Goal: Information Seeking & Learning: Learn about a topic

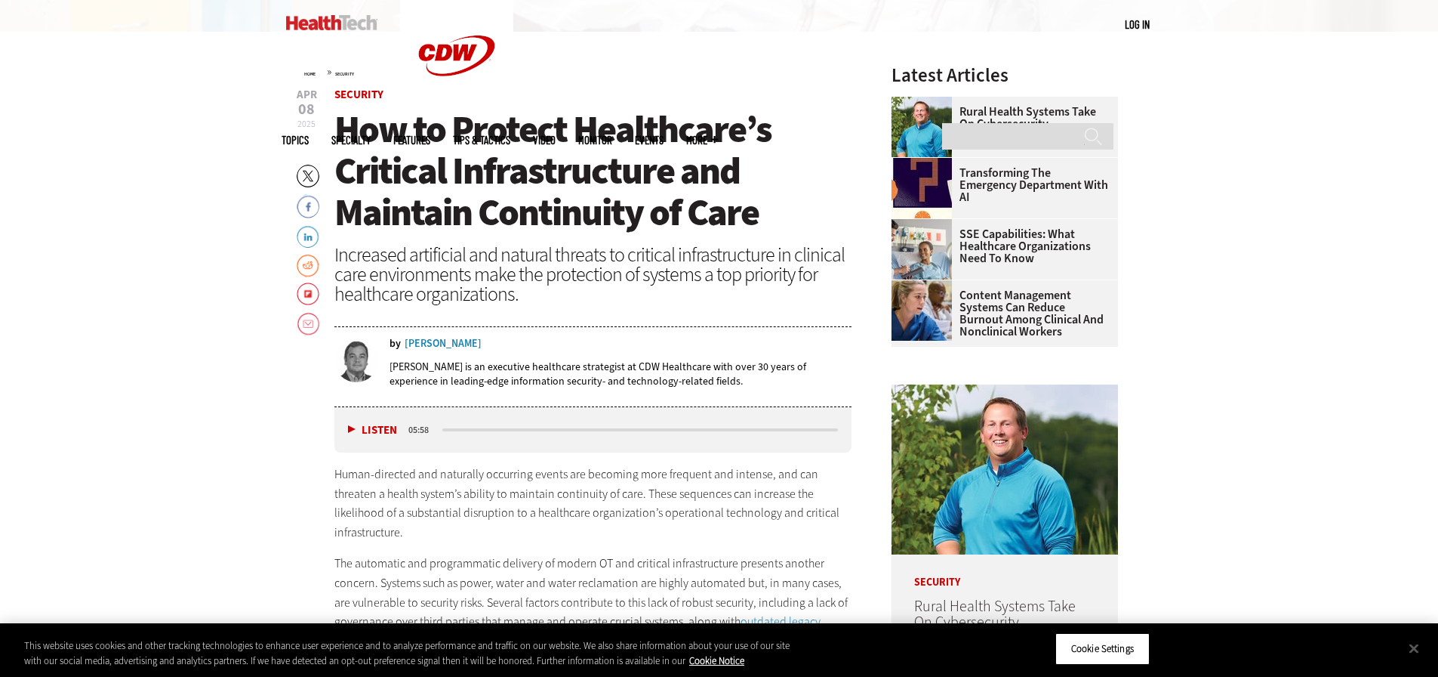
scroll to position [831, 0]
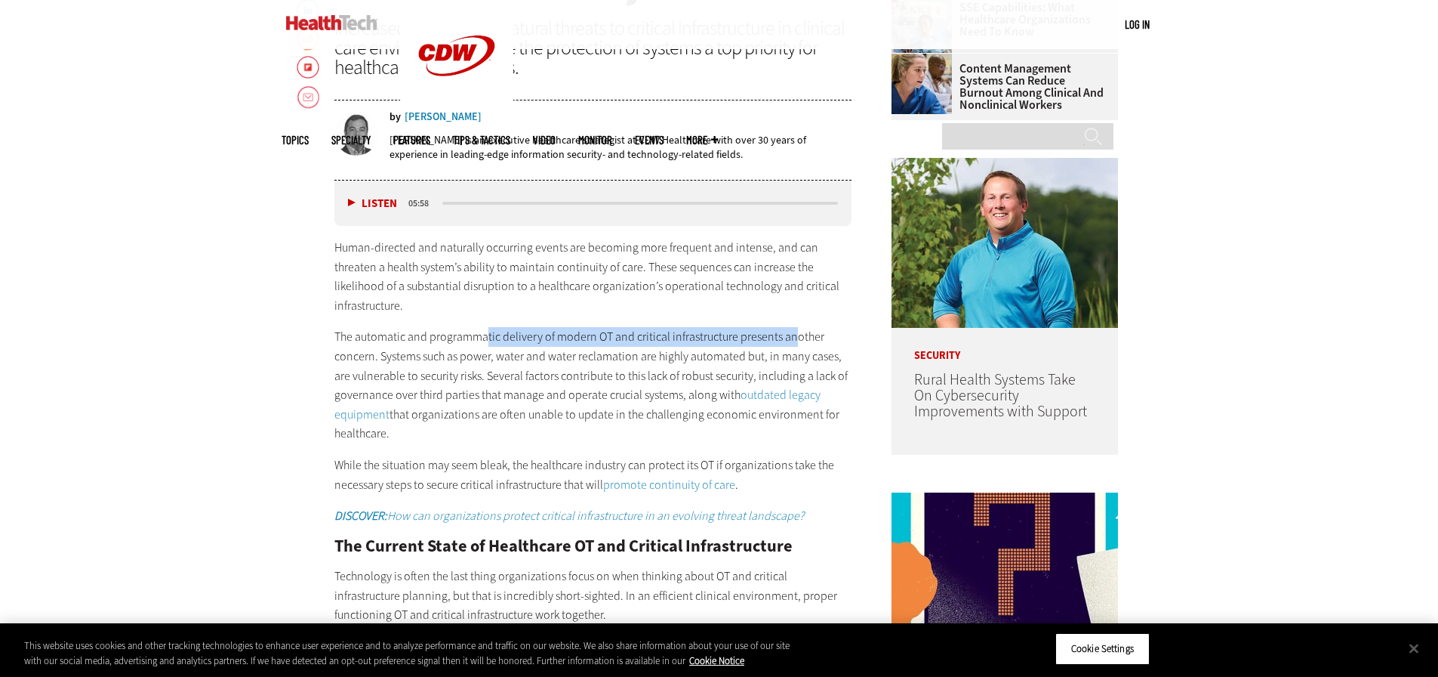
drag, startPoint x: 485, startPoint y: 334, endPoint x: 794, endPoint y: 339, distance: 309.6
click at [794, 339] on p "The automatic and programmatic delivery of modern OT and critical infrastructur…" at bounding box center [593, 385] width 518 height 116
click at [795, 338] on p "The automatic and programmatic delivery of modern OT and critical infrastructur…" at bounding box center [593, 385] width 518 height 116
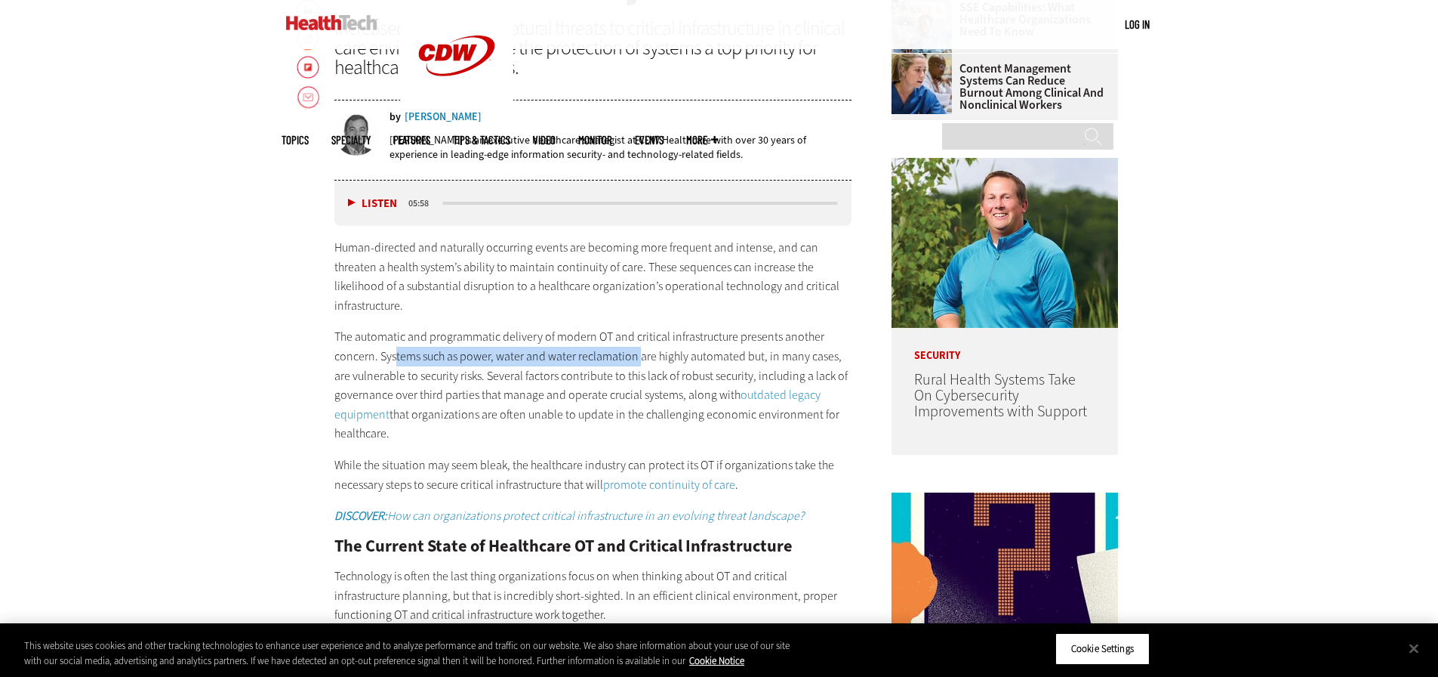
drag, startPoint x: 396, startPoint y: 353, endPoint x: 642, endPoint y: 347, distance: 245.5
click at [642, 347] on p "The automatic and programmatic delivery of modern OT and critical infrastructur…" at bounding box center [593, 385] width 518 height 116
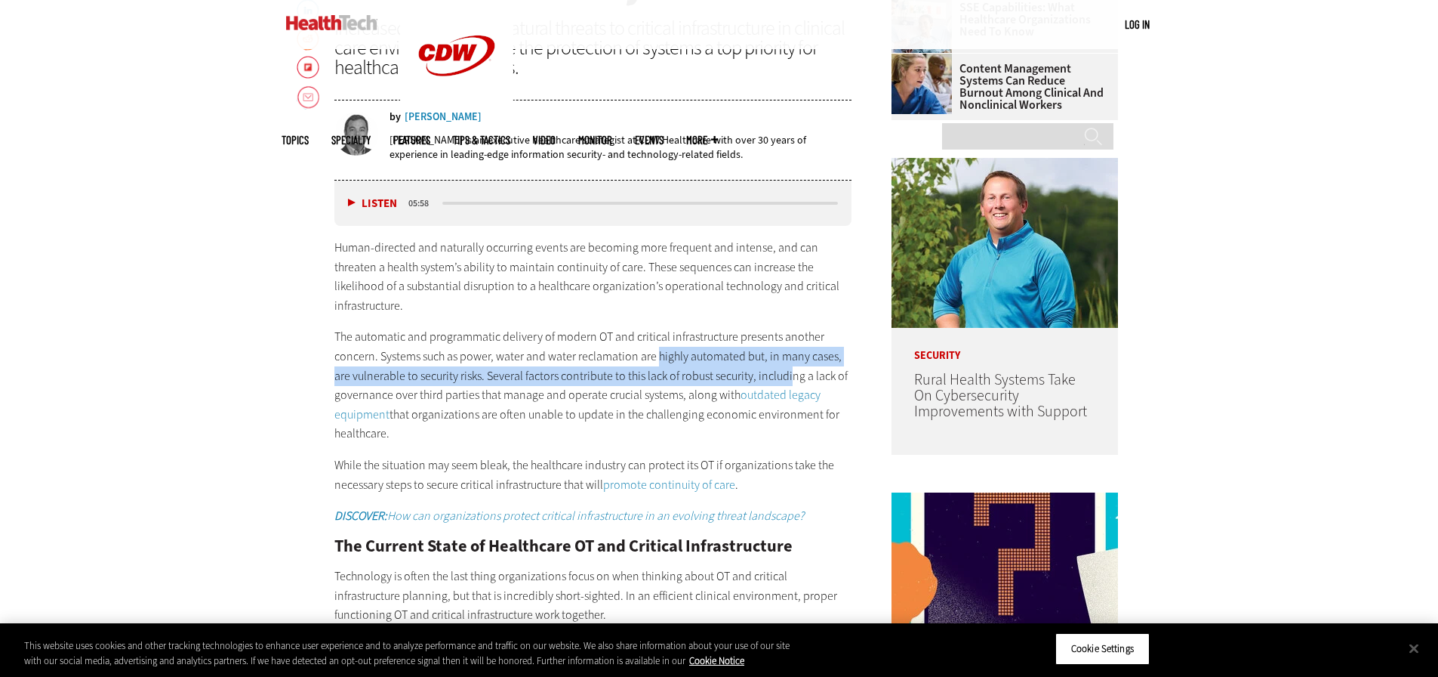
drag, startPoint x: 655, startPoint y: 355, endPoint x: 801, endPoint y: 370, distance: 146.5
click at [798, 370] on p "The automatic and programmatic delivery of modern OT and critical infrastructur…" at bounding box center [593, 385] width 518 height 116
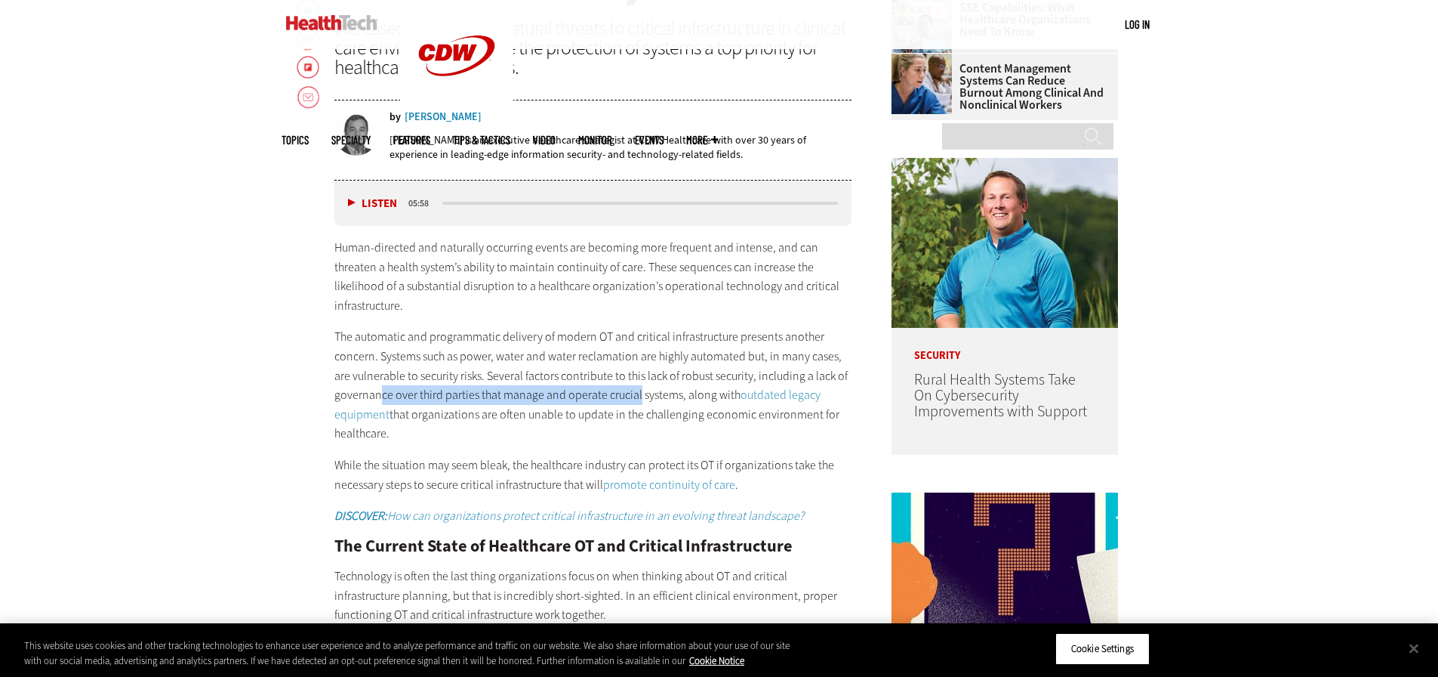
drag, startPoint x: 384, startPoint y: 393, endPoint x: 659, endPoint y: 393, distance: 275.6
click at [653, 394] on p "The automatic and programmatic delivery of modern OT and critical infrastructur…" at bounding box center [593, 385] width 518 height 116
click at [659, 392] on p "The automatic and programmatic delivery of modern OT and critical infrastructur…" at bounding box center [593, 385] width 518 height 116
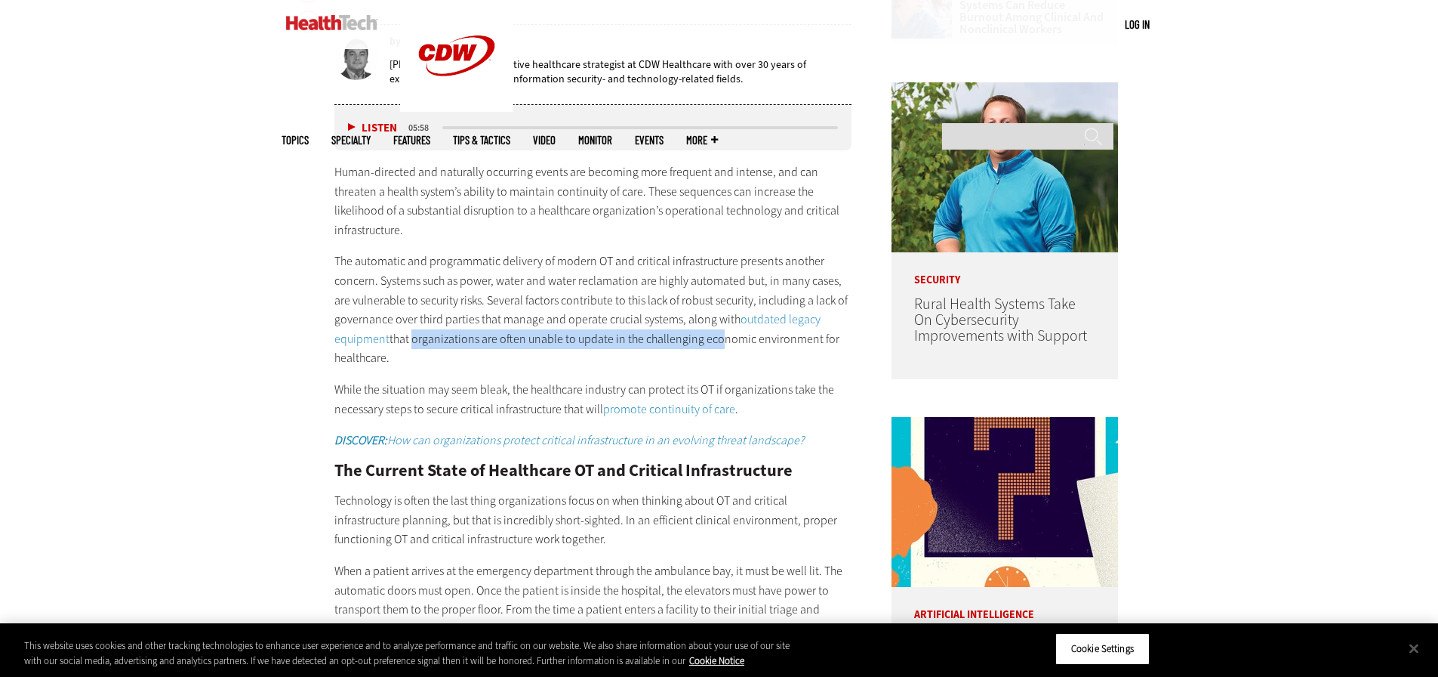
drag, startPoint x: 411, startPoint y: 337, endPoint x: 715, endPoint y: 347, distance: 304.4
click at [715, 347] on p "The automatic and programmatic delivery of modern OT and critical infrastructur…" at bounding box center [593, 309] width 518 height 116
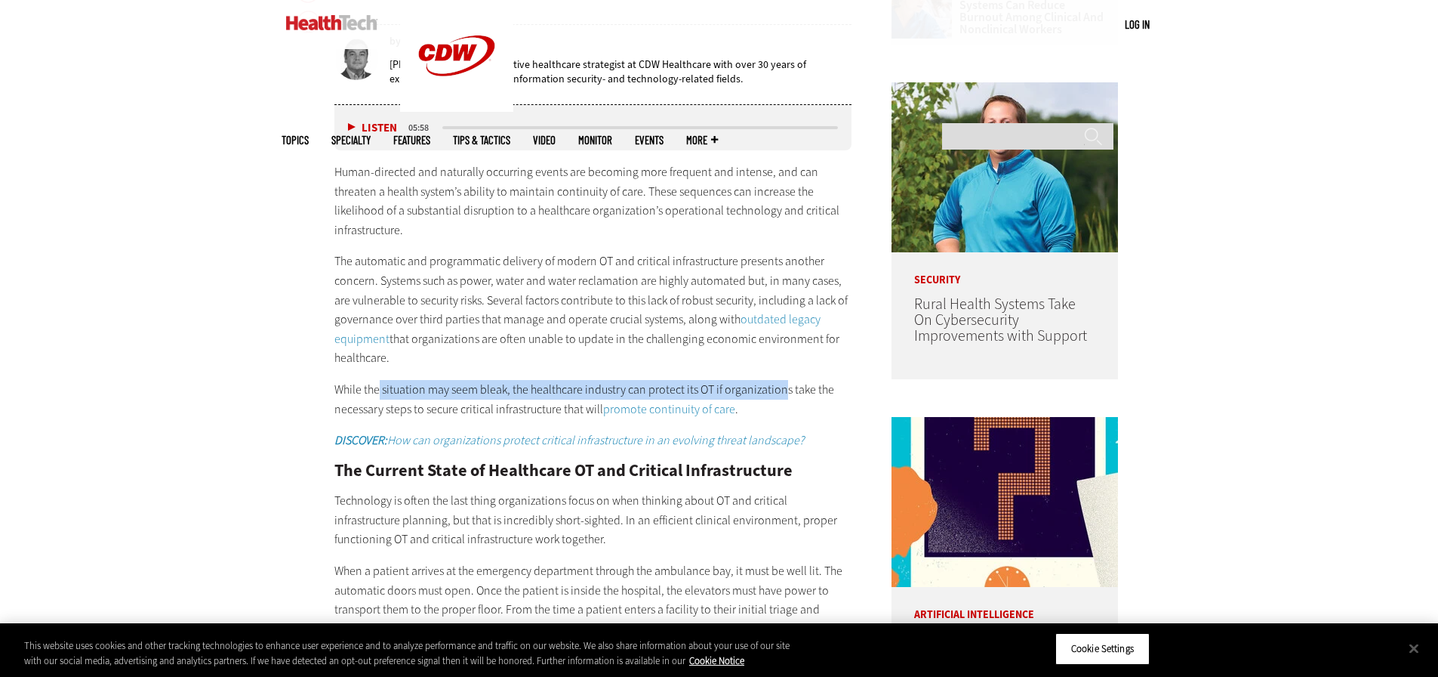
drag, startPoint x: 380, startPoint y: 391, endPoint x: 789, endPoint y: 394, distance: 409.3
click at [786, 396] on p "While the situation may seem bleak, the healthcare industry can protect its OT …" at bounding box center [593, 399] width 518 height 39
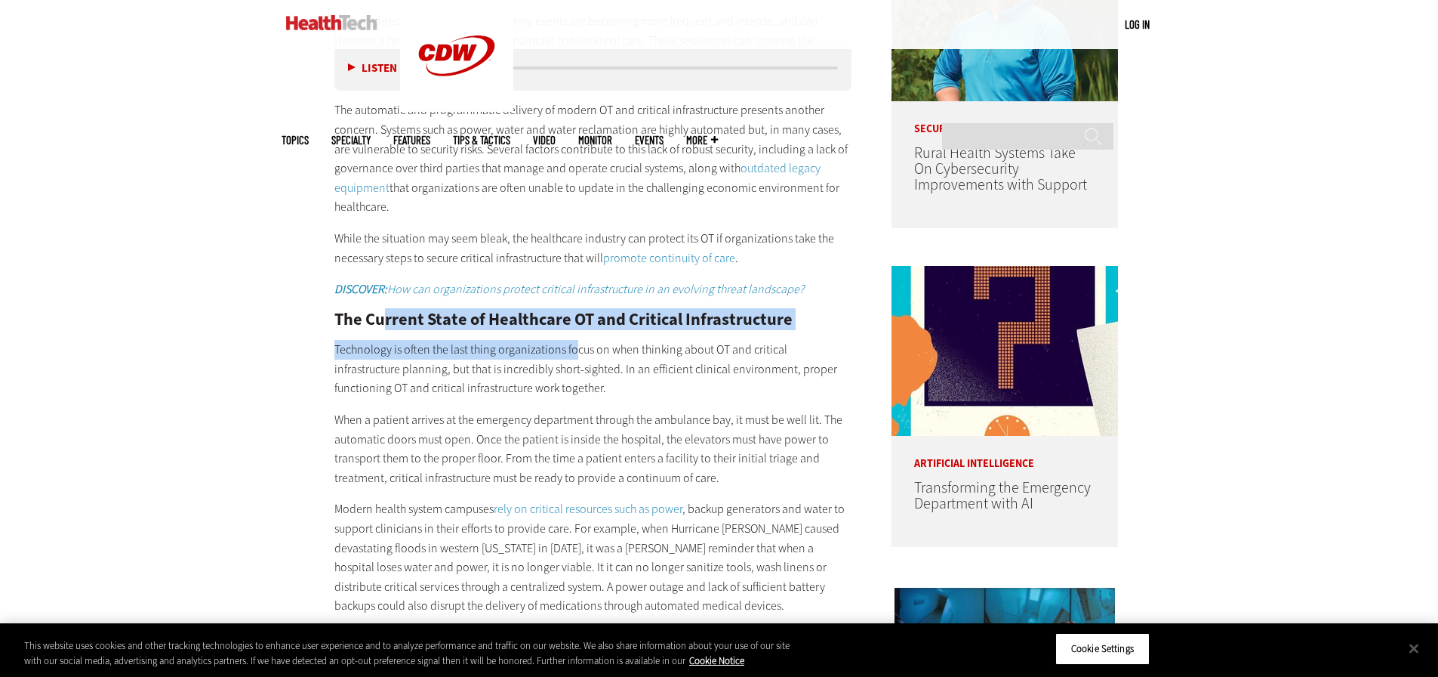
drag, startPoint x: 381, startPoint y: 328, endPoint x: 580, endPoint y: 334, distance: 198.7
click at [573, 335] on div "Human-directed and naturally occurring events are becoming more frequent and in…" at bounding box center [593, 328] width 518 height 635
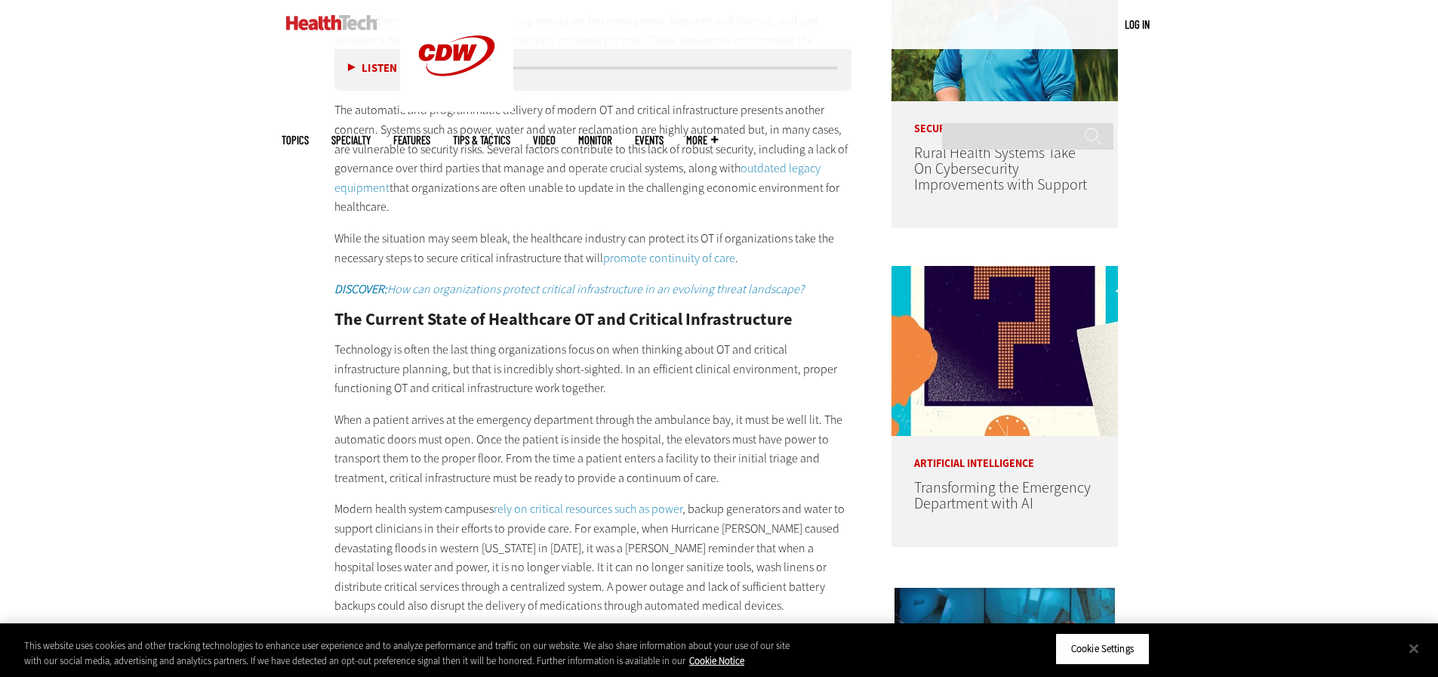
click at [604, 335] on div "Human-directed and naturally occurring events are becoming more frequent and in…" at bounding box center [593, 328] width 518 height 635
drag, startPoint x: 359, startPoint y: 315, endPoint x: 714, endPoint y: 318, distance: 354.9
click at [714, 317] on h2 "The Current State of Healthcare OT and Critical Infrastructure" at bounding box center [593, 319] width 518 height 17
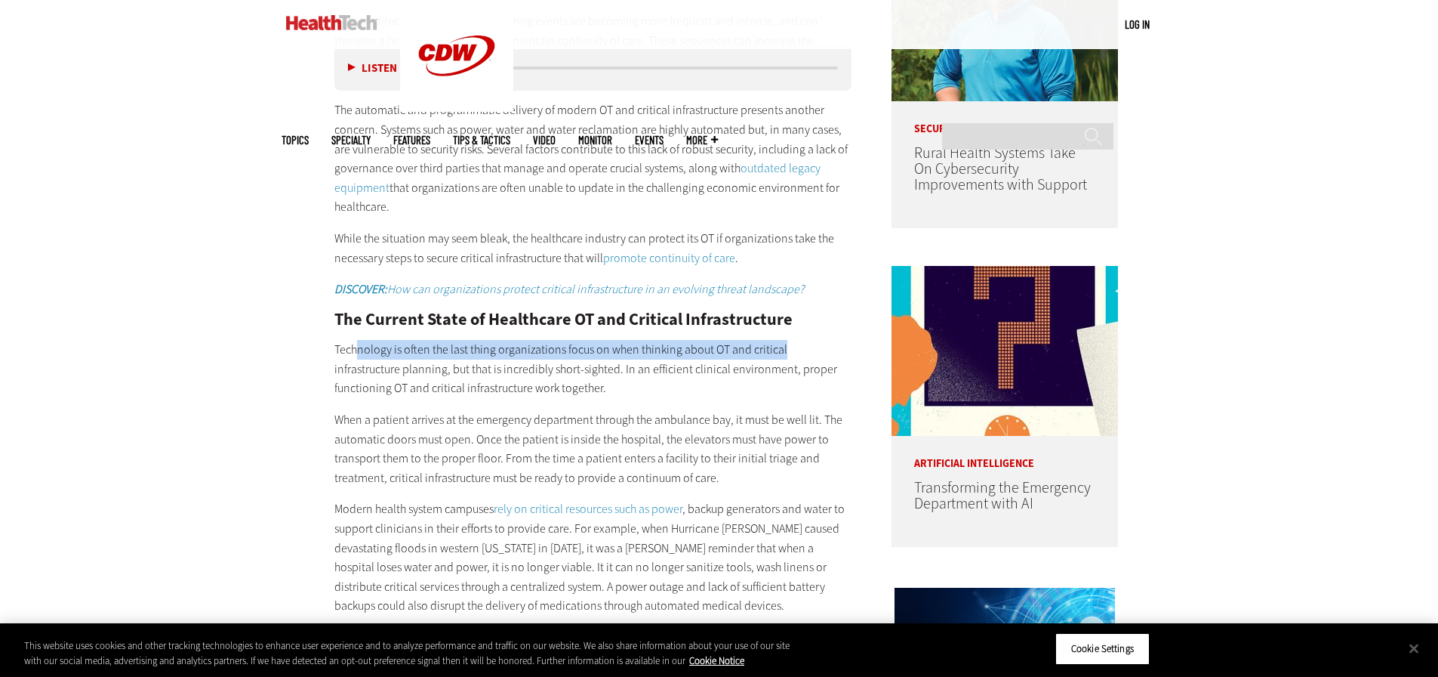
drag, startPoint x: 356, startPoint y: 351, endPoint x: 783, endPoint y: 348, distance: 427.4
click at [782, 348] on p "Technology is often the last thing organizations focus on when thinking about O…" at bounding box center [593, 369] width 518 height 58
click at [783, 348] on p "Technology is often the last thing organizations focus on when thinking about O…" at bounding box center [593, 369] width 518 height 58
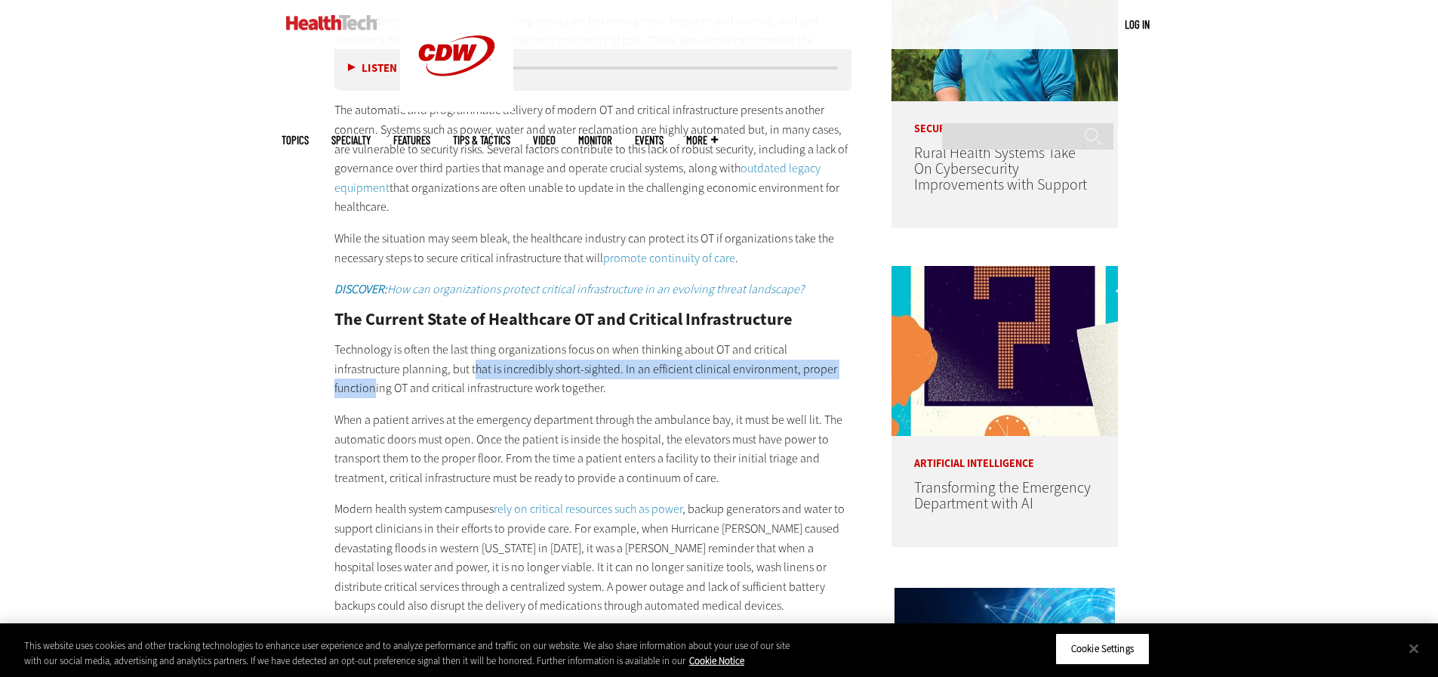
drag, startPoint x: 405, startPoint y: 362, endPoint x: 805, endPoint y: 365, distance: 399.4
click at [805, 365] on p "Technology is often the last thing organizations focus on when thinking about O…" at bounding box center [593, 369] width 518 height 58
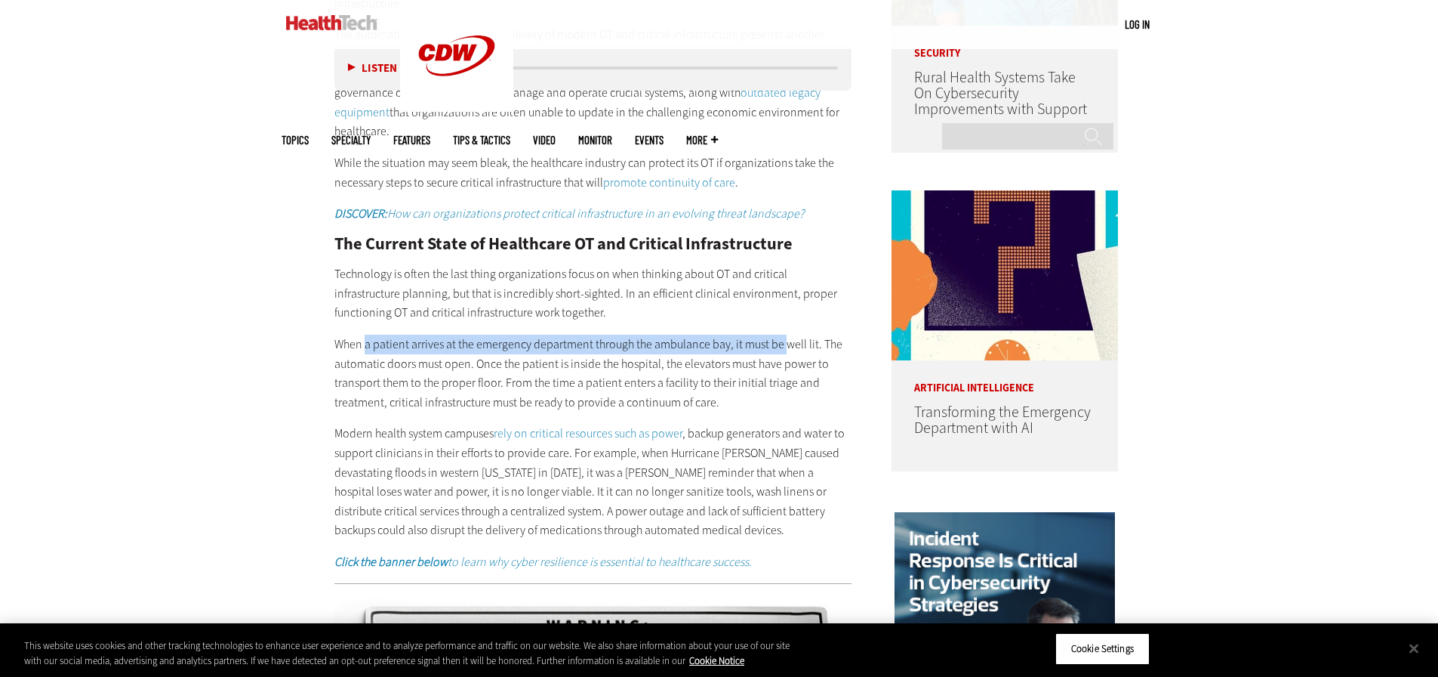
drag, startPoint x: 368, startPoint y: 341, endPoint x: 810, endPoint y: 350, distance: 442.5
click at [808, 350] on p "When a patient arrives at the emergency department through the ambulance bay, i…" at bounding box center [593, 372] width 518 height 77
click at [812, 346] on p "When a patient arrives at the emergency department through the ambulance bay, i…" at bounding box center [593, 372] width 518 height 77
drag, startPoint x: 379, startPoint y: 357, endPoint x: 711, endPoint y: 349, distance: 332.3
click at [711, 350] on p "When a patient arrives at the emergency department through the ambulance bay, i…" at bounding box center [593, 372] width 518 height 77
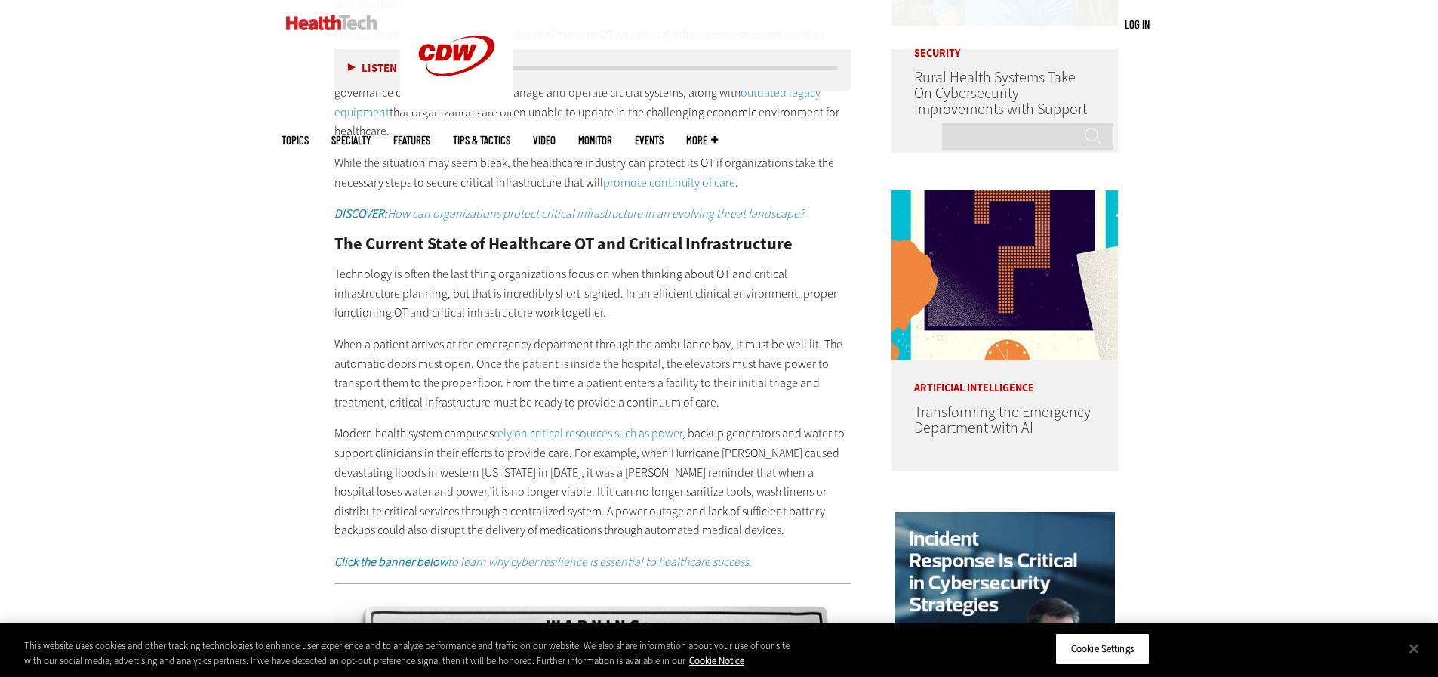
click at [685, 361] on p "When a patient arrives at the emergency department through the ambulance bay, i…" at bounding box center [593, 372] width 518 height 77
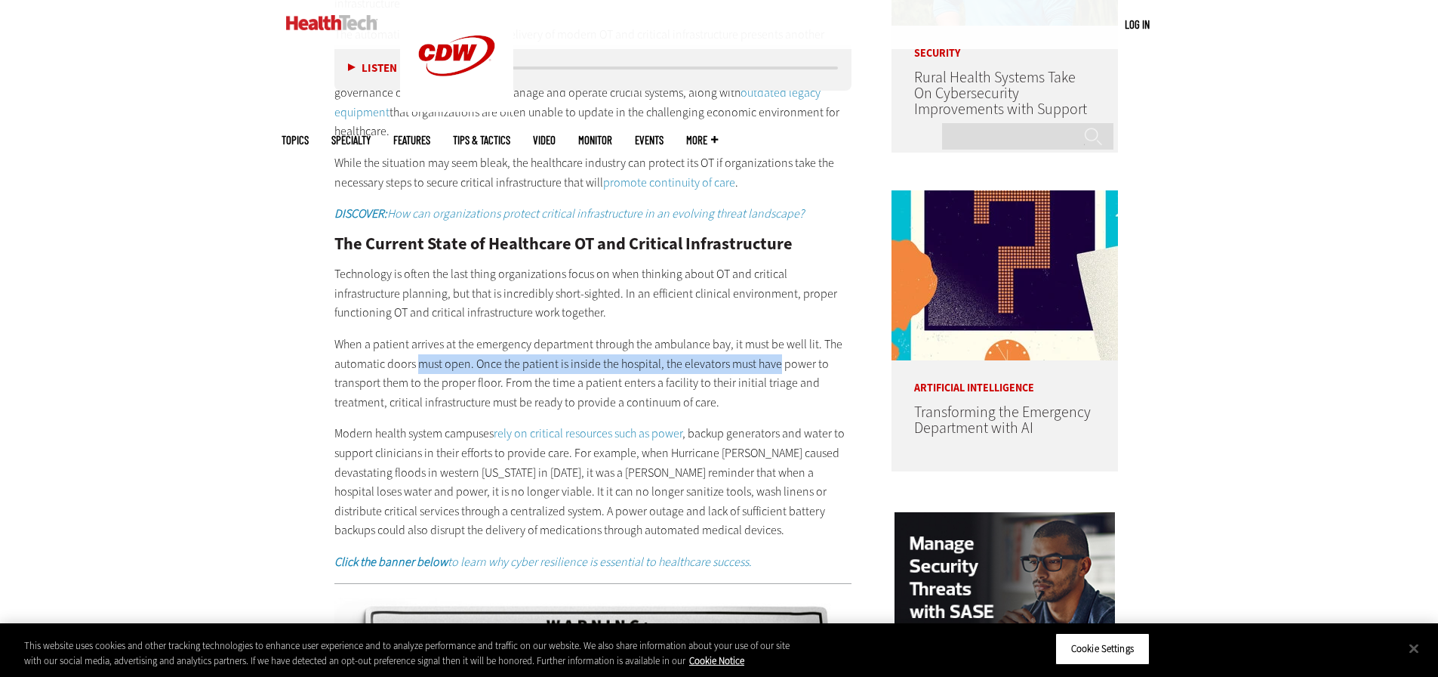
drag, startPoint x: 420, startPoint y: 365, endPoint x: 778, endPoint y: 368, distance: 358.7
click at [778, 368] on p "When a patient arrives at the emergency department through the ambulance bay, i…" at bounding box center [593, 372] width 518 height 77
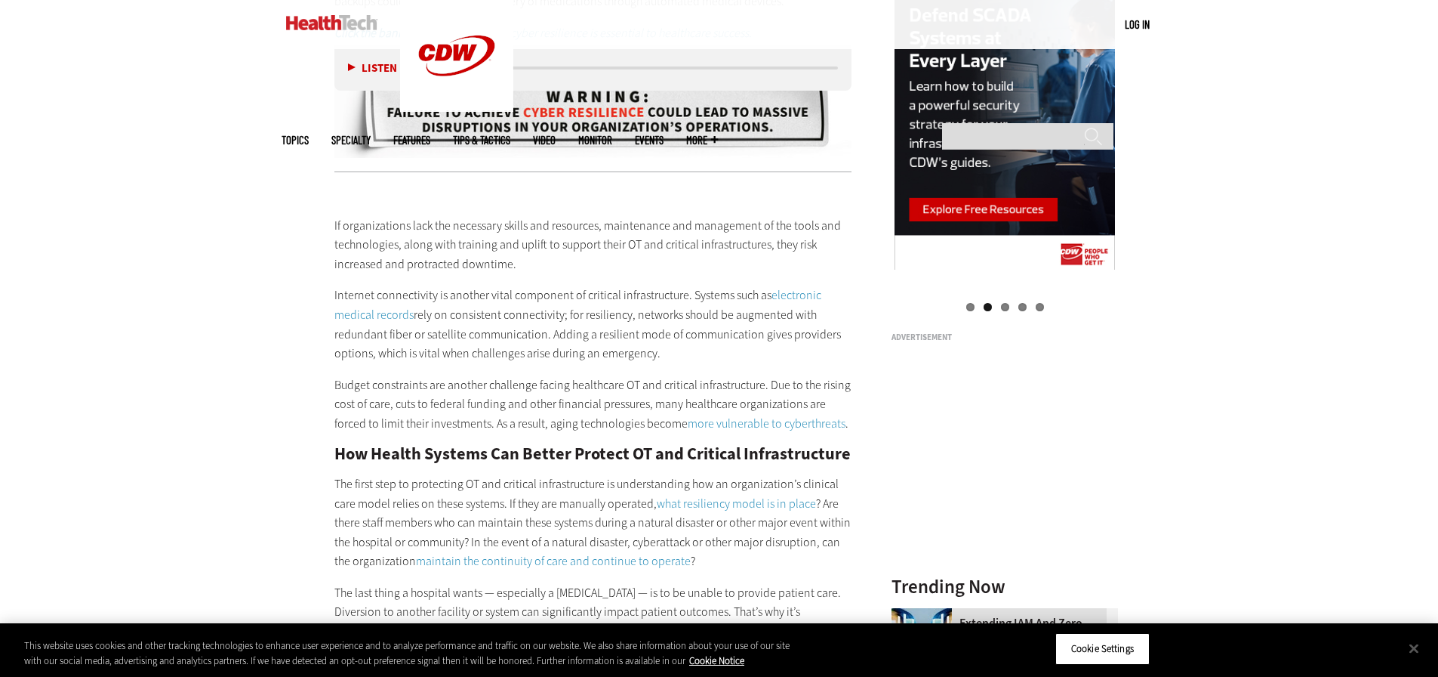
scroll to position [1812, 0]
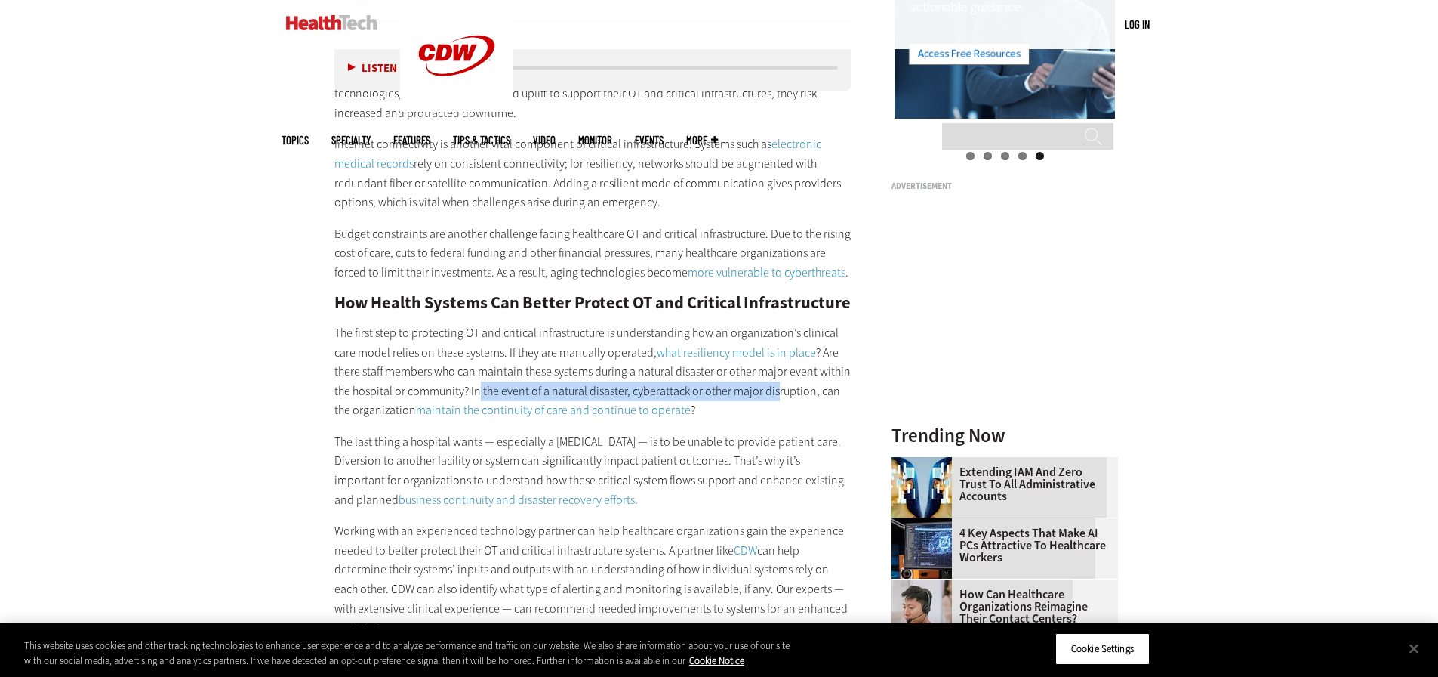
drag, startPoint x: 494, startPoint y: 388, endPoint x: 777, endPoint y: 387, distance: 283.1
click at [777, 387] on p "The first step to protecting OT and critical infrastructure is understanding ho…" at bounding box center [593, 371] width 518 height 97
click at [778, 387] on p "The first step to protecting OT and critical infrastructure is understanding ho…" at bounding box center [593, 371] width 518 height 97
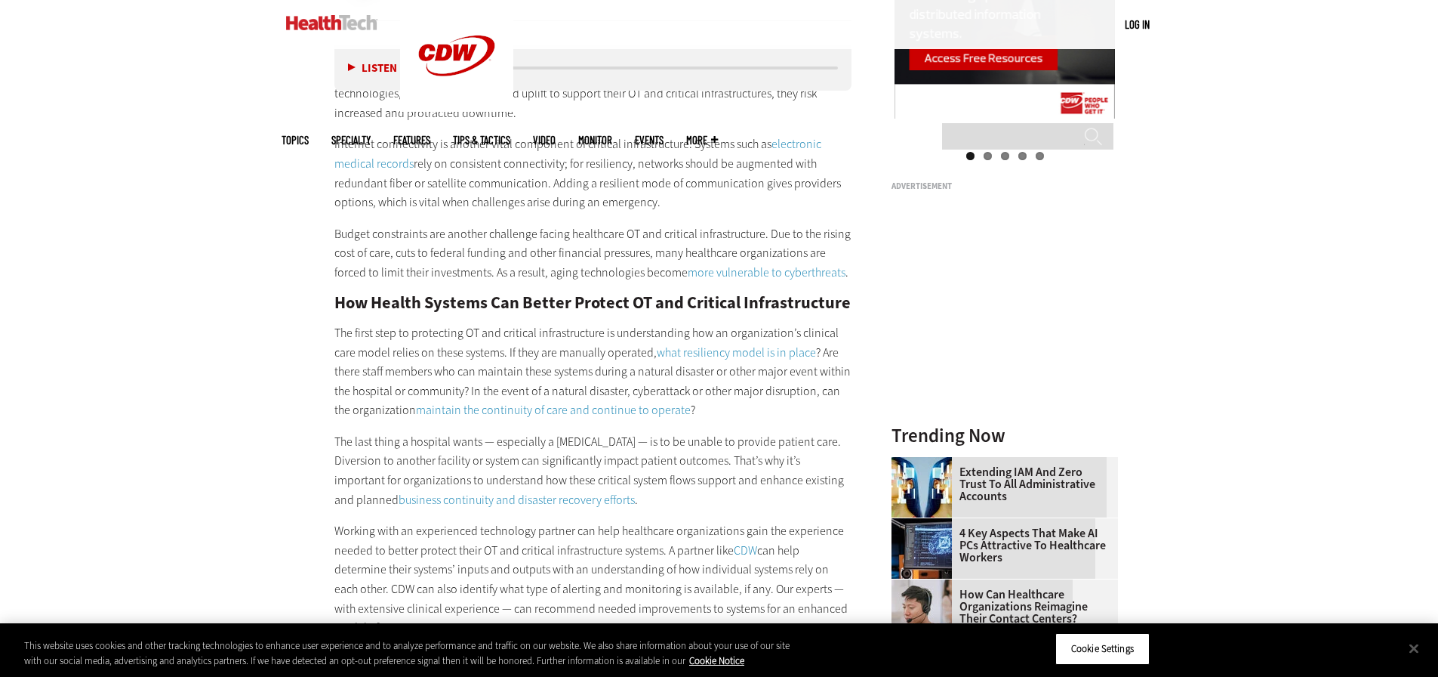
scroll to position [1888, 0]
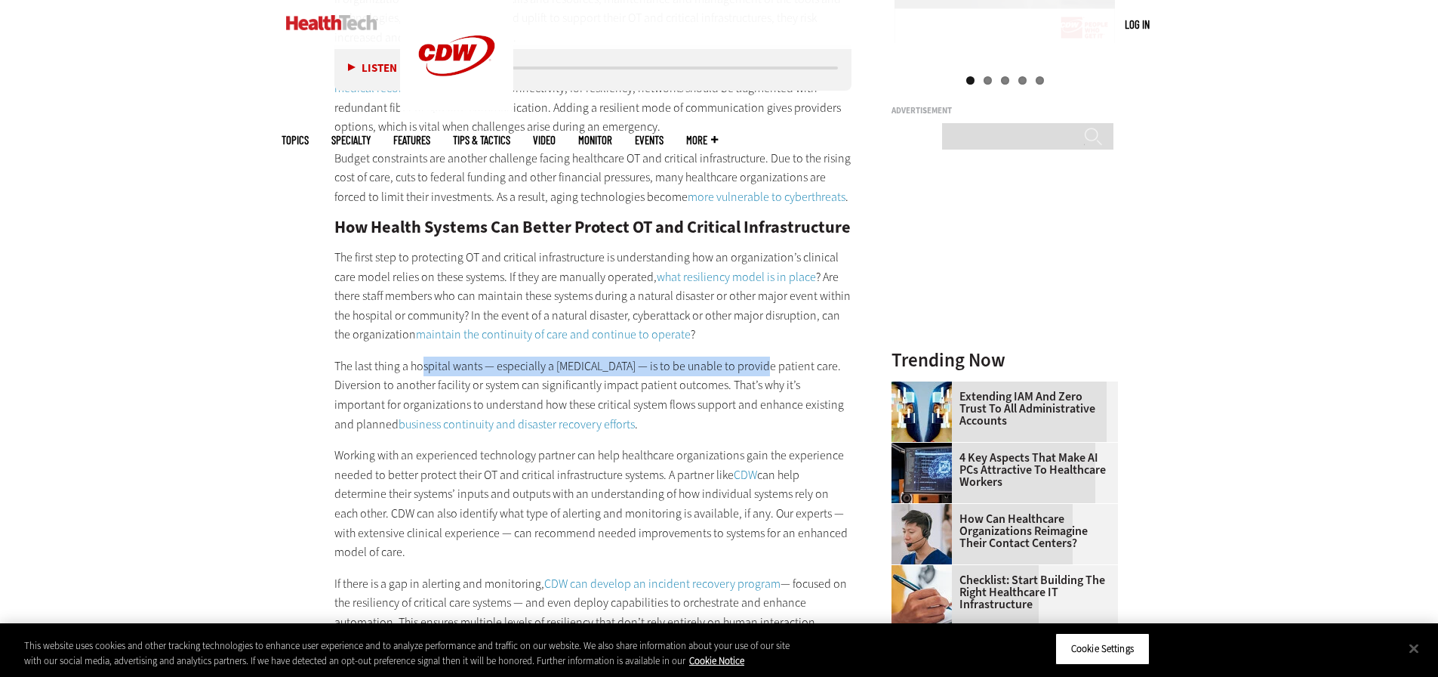
drag, startPoint x: 430, startPoint y: 365, endPoint x: 761, endPoint y: 368, distance: 331.5
click at [761, 368] on p "The last thing a hospital wants — especially a [MEDICAL_DATA] — is to be unable…" at bounding box center [593, 394] width 518 height 77
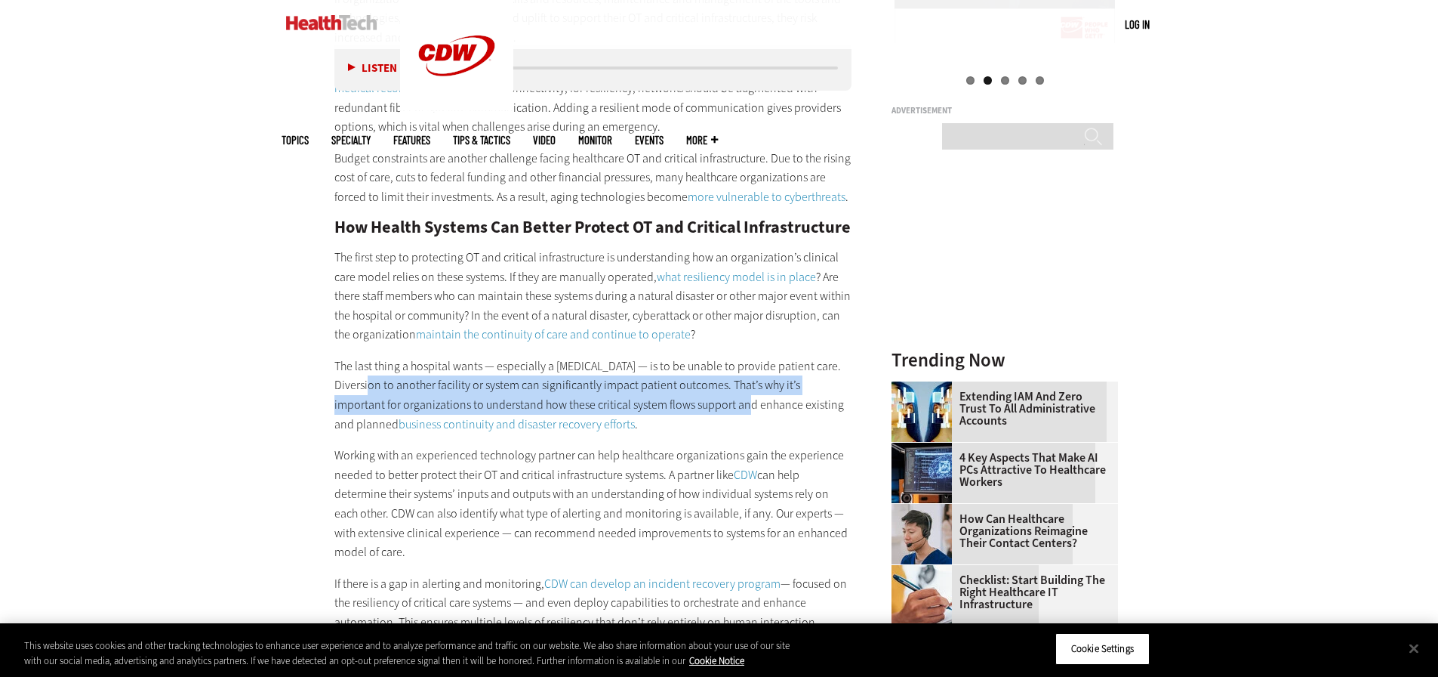
drag, startPoint x: 375, startPoint y: 381, endPoint x: 701, endPoint y: 408, distance: 327.3
click at [701, 408] on p "The last thing a hospital wants — especially a [MEDICAL_DATA] — is to be unable…" at bounding box center [593, 394] width 518 height 77
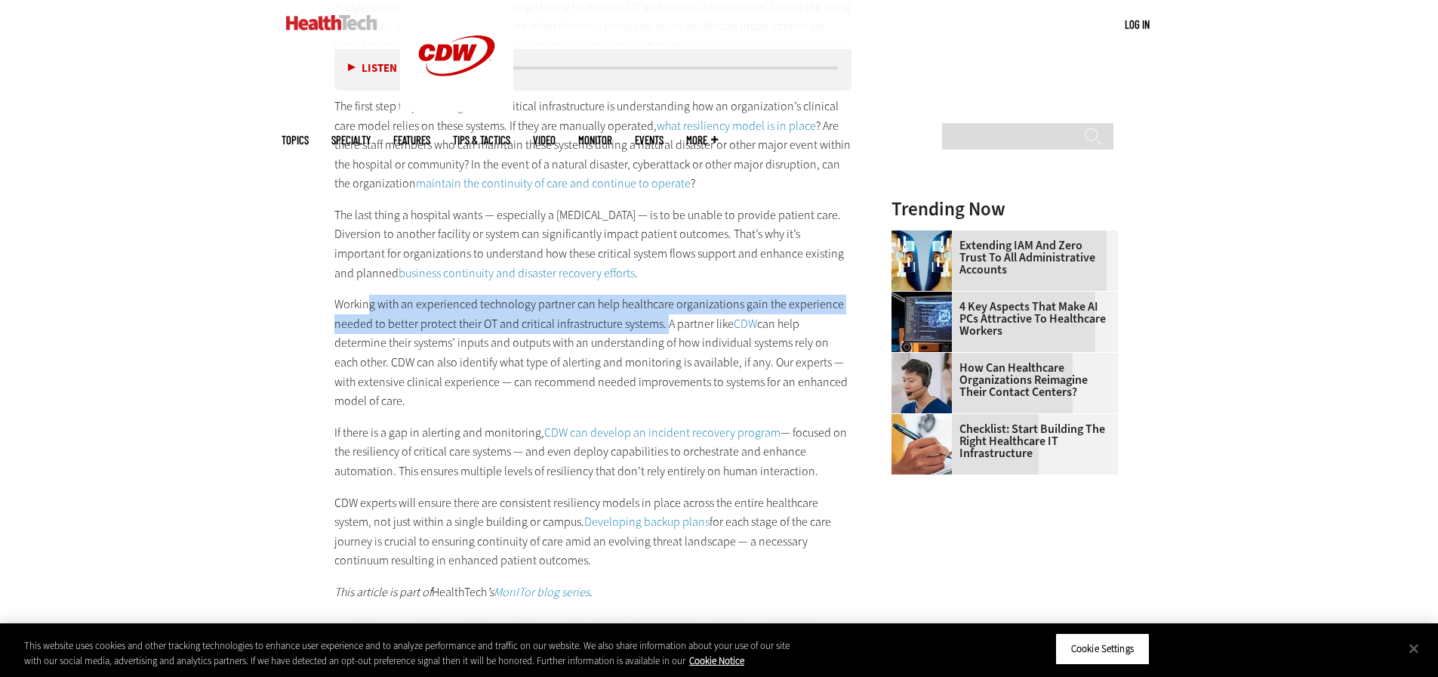
drag, startPoint x: 371, startPoint y: 304, endPoint x: 667, endPoint y: 324, distance: 297.4
click at [667, 324] on p "Working with an experienced technology partner can help healthcare organization…" at bounding box center [593, 352] width 518 height 116
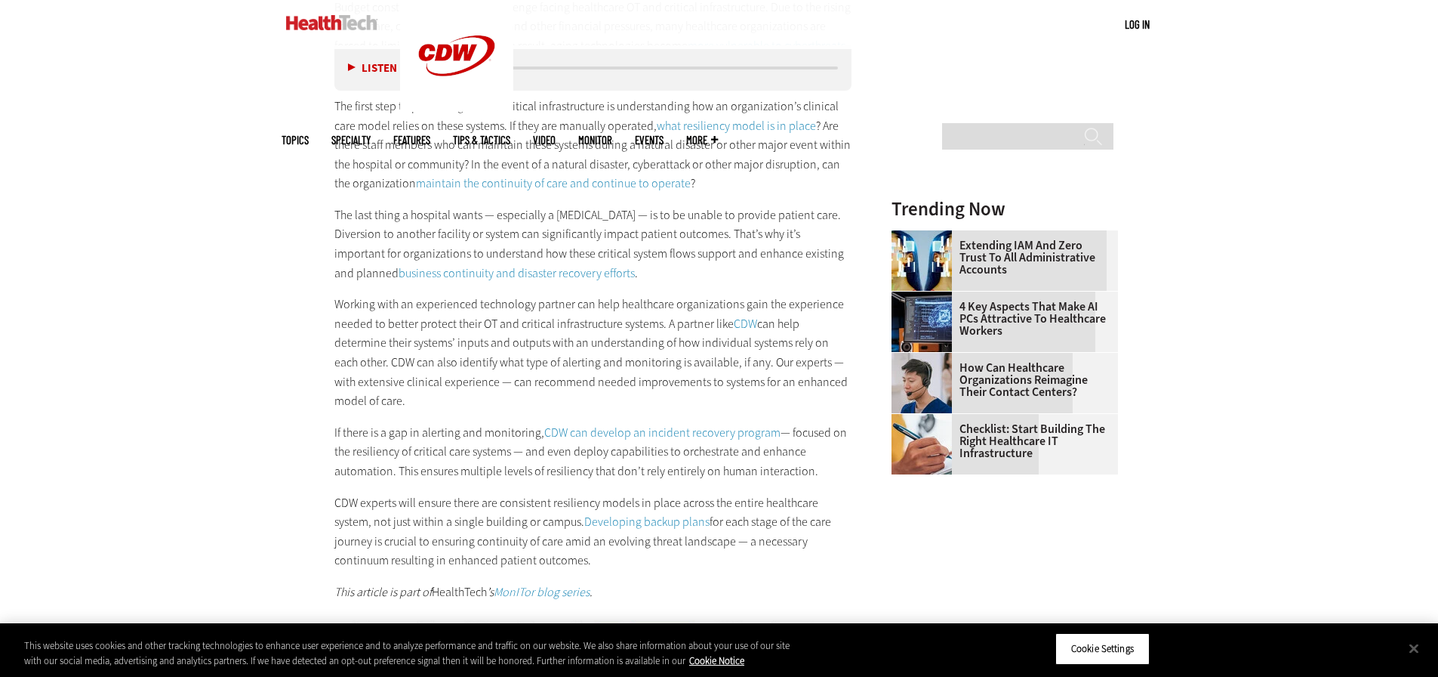
drag, startPoint x: 676, startPoint y: 322, endPoint x: 662, endPoint y: 322, distance: 13.6
click at [676, 321] on p "Working with an experienced technology partner can help healthcare organization…" at bounding box center [593, 352] width 518 height 116
drag, startPoint x: 419, startPoint y: 338, endPoint x: 726, endPoint y: 339, distance: 307.3
click at [726, 339] on p "Working with an experienced technology partner can help healthcare organization…" at bounding box center [593, 352] width 518 height 116
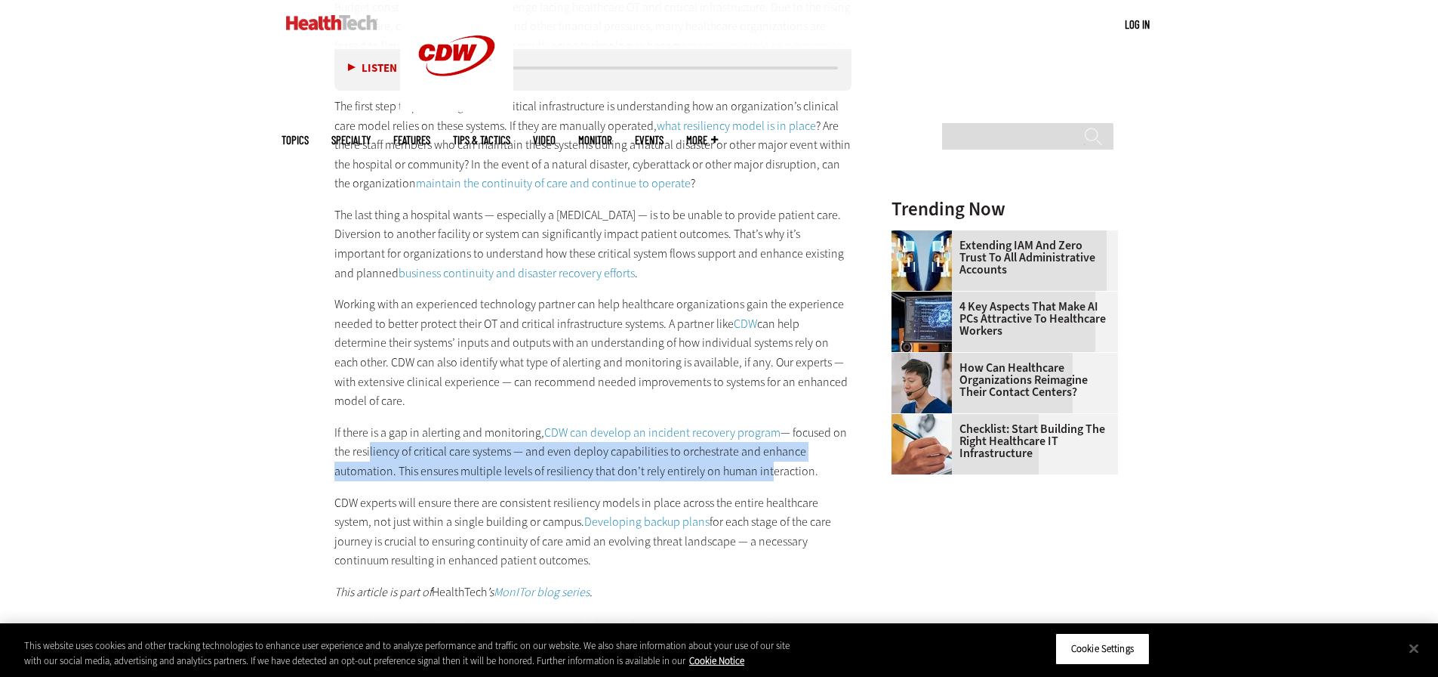
drag, startPoint x: 365, startPoint y: 450, endPoint x: 770, endPoint y: 468, distance: 405.9
click at [766, 465] on p "If there is a gap in alerting and monitoring, CDW can develop an incident recov…" at bounding box center [593, 452] width 518 height 58
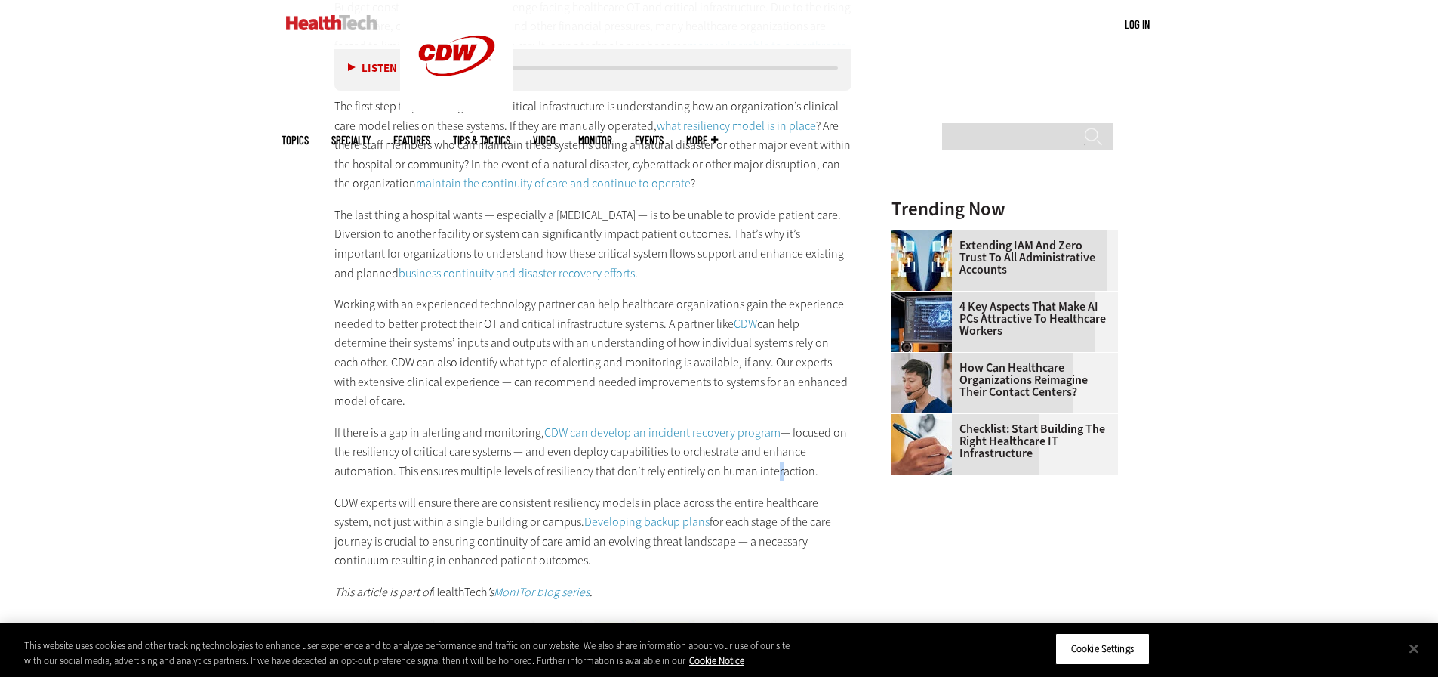
click at [772, 468] on p "If there is a gap in alerting and monitoring, CDW can develop an incident recov…" at bounding box center [593, 452] width 518 height 58
drag, startPoint x: 401, startPoint y: 465, endPoint x: 686, endPoint y: 477, distance: 285.7
click at [693, 476] on p "If there is a gap in alerting and monitoring, CDW can develop an incident recov…" at bounding box center [593, 452] width 518 height 58
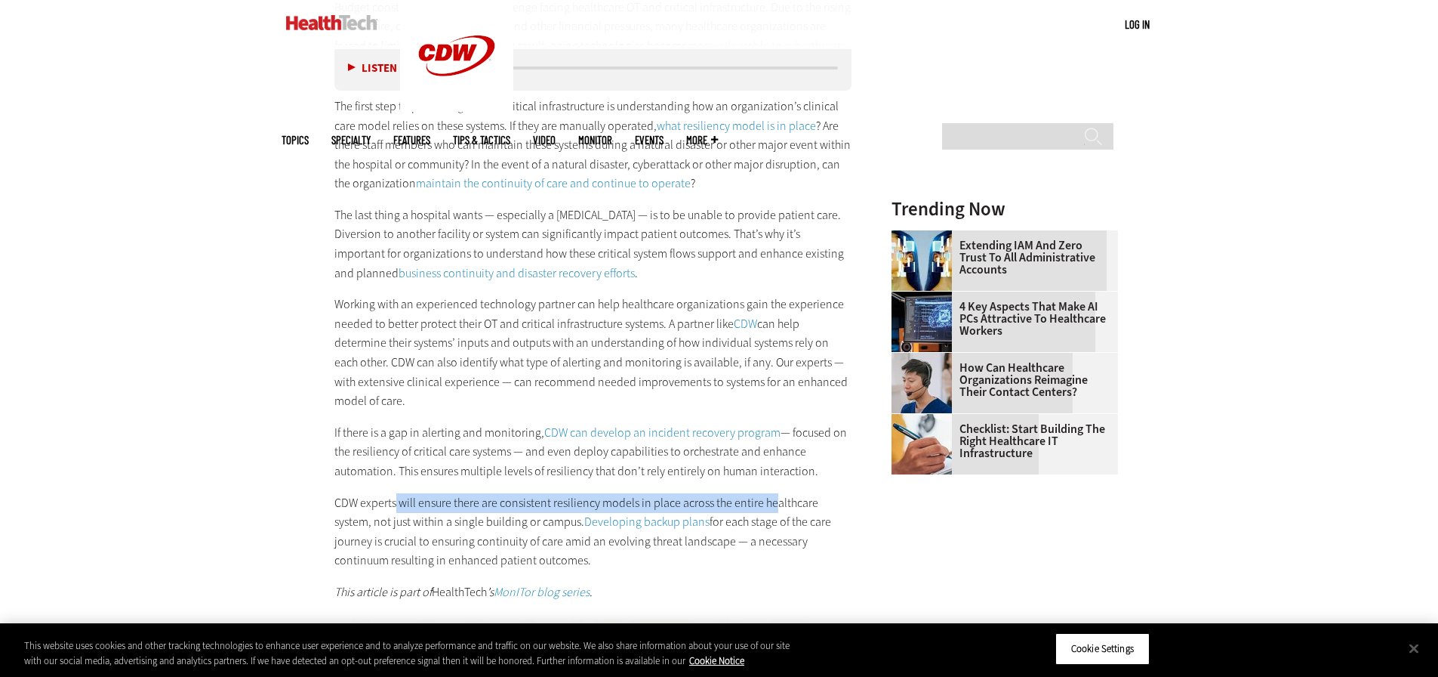
drag, startPoint x: 395, startPoint y: 505, endPoint x: 790, endPoint y: 496, distance: 395.0
click at [789, 496] on p "CDW experts will ensure there are consistent resiliency models in place across …" at bounding box center [593, 531] width 518 height 77
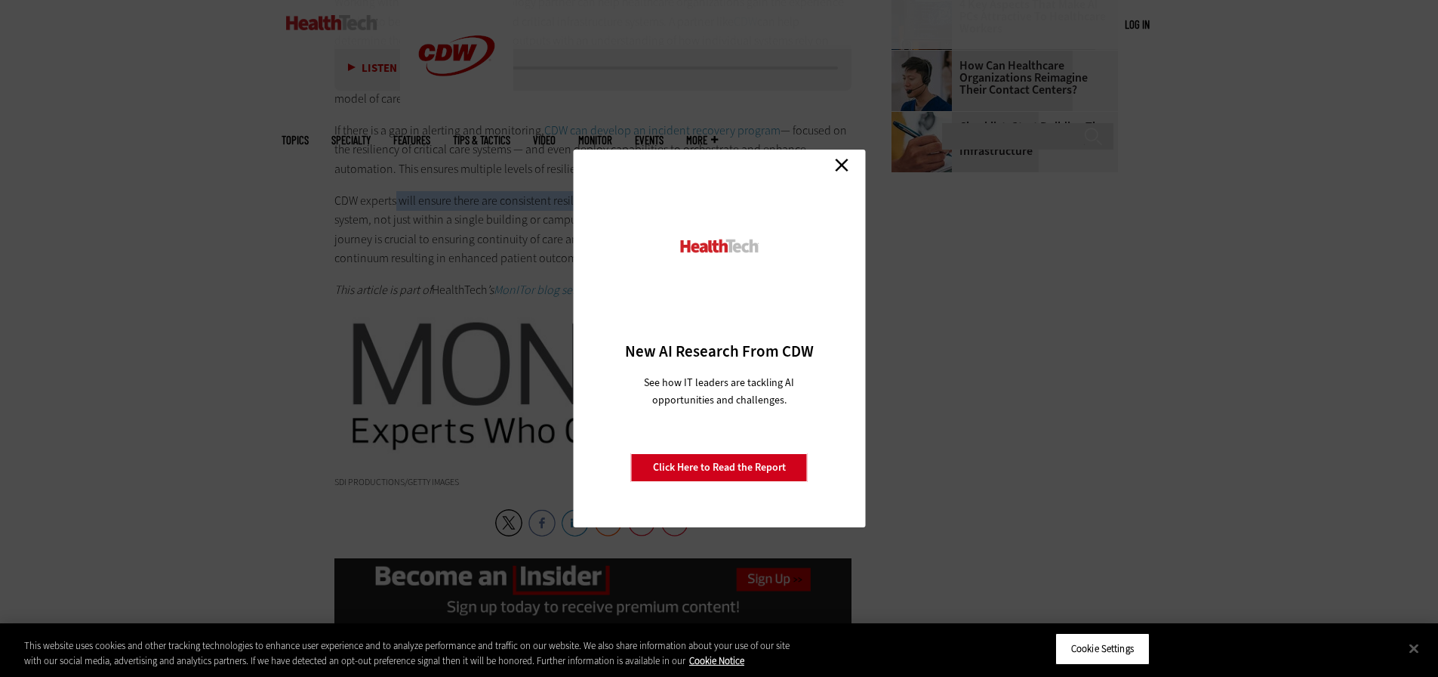
scroll to position [2492, 0]
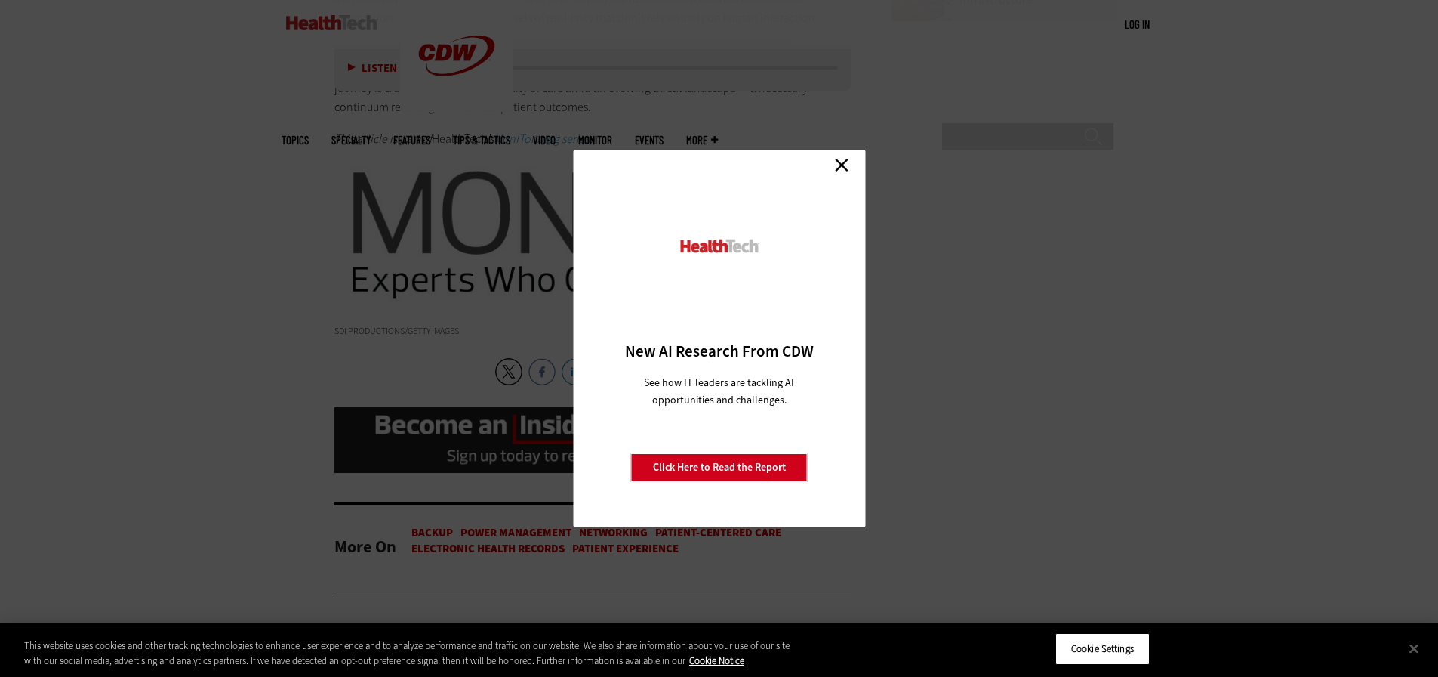
click at [836, 159] on link "Close" at bounding box center [842, 164] width 23 height 23
